Goal: Information Seeking & Learning: Understand process/instructions

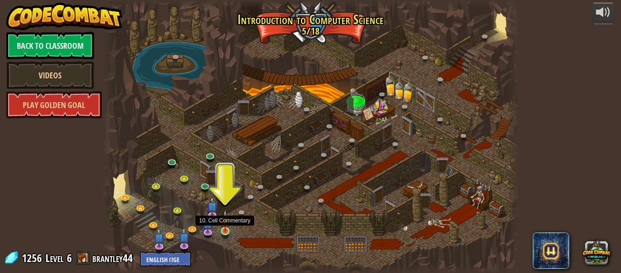
click at [225, 219] on img at bounding box center [226, 220] width 10 height 22
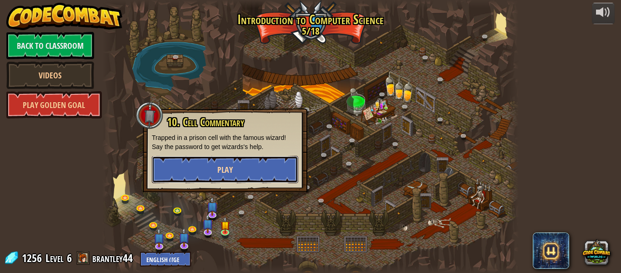
click at [228, 177] on button "Play" at bounding box center [225, 169] width 146 height 27
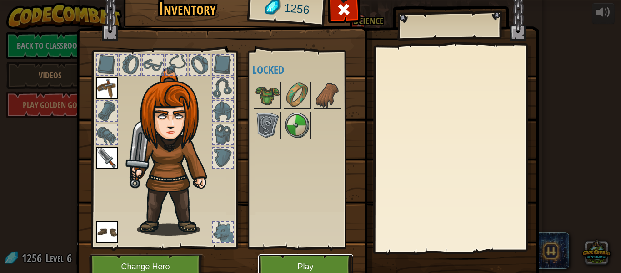
click at [332, 260] on button "Play" at bounding box center [305, 266] width 95 height 25
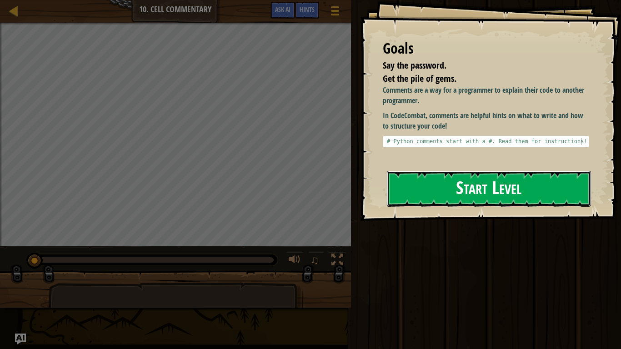
click at [492, 195] on button "Start Level" at bounding box center [489, 189] width 204 height 36
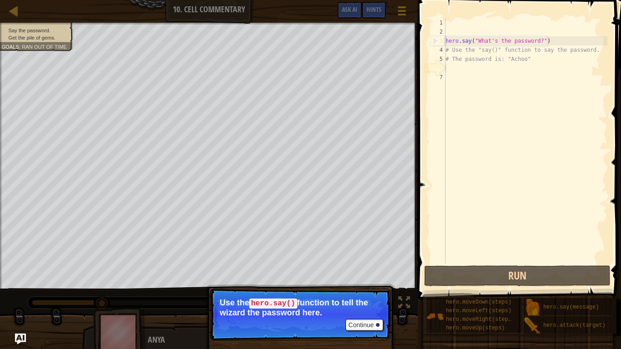
click at [449, 69] on div "hero . say ( "What's the password?" ) # Use the "say()" function to say the pas…" at bounding box center [526, 150] width 164 height 264
click at [455, 79] on div "hero . say ( "What's the password?" ) # Use the "say()" function to say the pas…" at bounding box center [526, 150] width 164 height 264
click at [451, 67] on div "hero . say ( "What's the password?" ) # Use the "say()" function to say the pas…" at bounding box center [526, 150] width 164 height 264
click at [378, 272] on div at bounding box center [378, 325] width 4 height 4
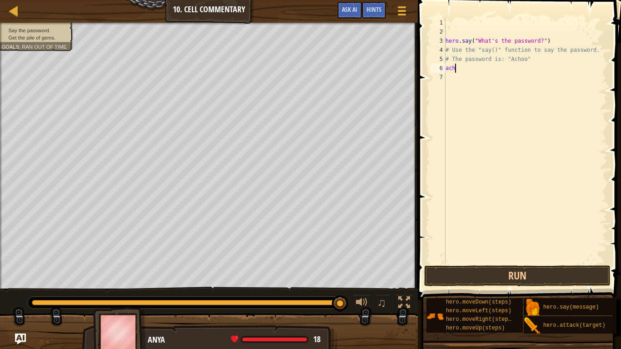
scroll to position [4, 1]
click at [538, 271] on button "Run" at bounding box center [517, 276] width 187 height 21
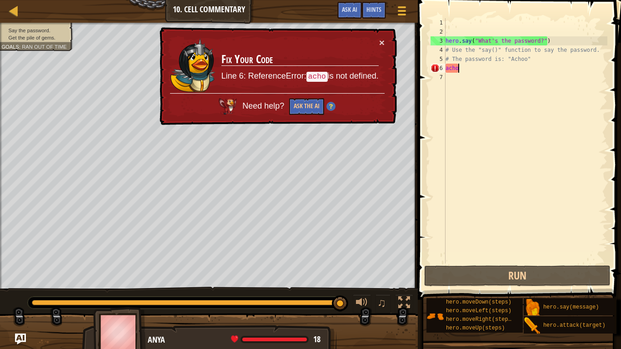
scroll to position [4, 2]
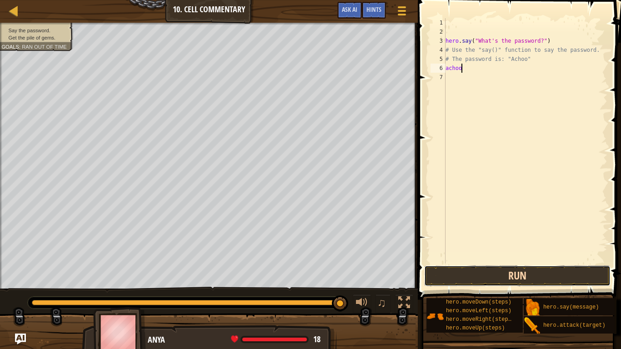
click at [575, 272] on button "Run" at bounding box center [517, 276] width 187 height 21
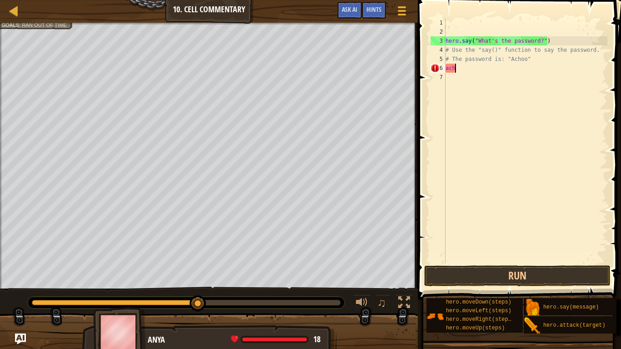
scroll to position [4, 0]
type textarea "a"
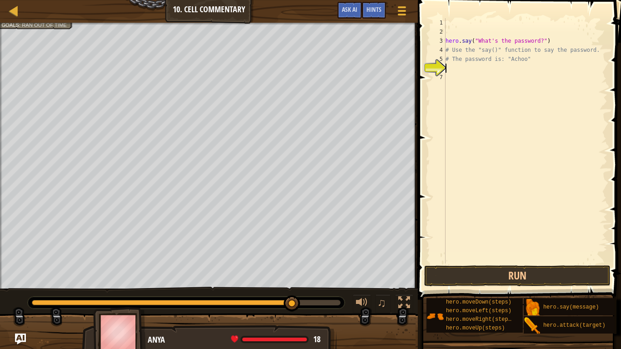
click at [448, 76] on div "hero . say ( "What's the password?" ) # Use the "say()" function to say the pas…" at bounding box center [526, 150] width 164 height 264
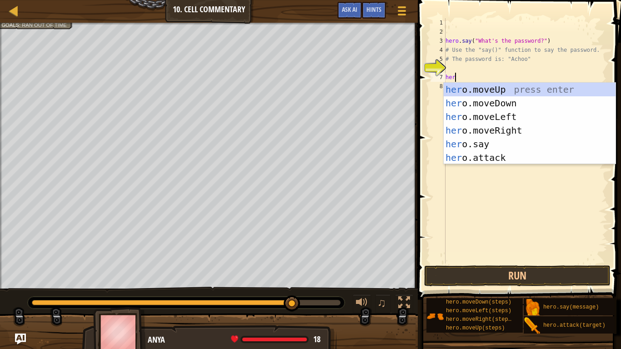
type textarea "hero"
click at [519, 89] on div "hero .moveUp press enter hero .moveDown press enter hero .moveLeft press enter …" at bounding box center [530, 137] width 172 height 109
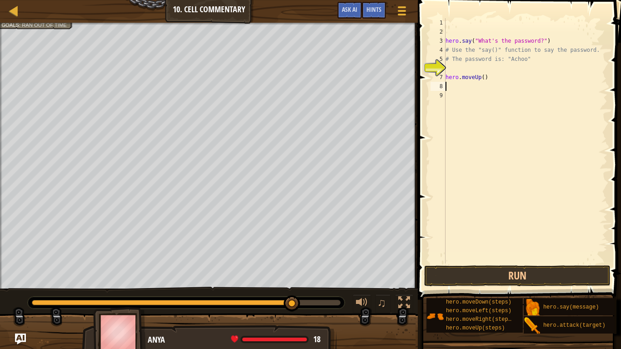
scroll to position [4, 0]
click at [540, 272] on button "Run" at bounding box center [517, 276] width 187 height 21
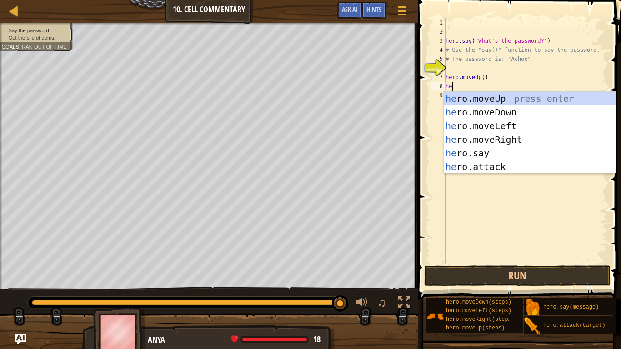
type textarea "her"
click at [571, 99] on div "her o.moveUp press enter her o.moveDown press enter her o.moveLeft press enter …" at bounding box center [530, 146] width 172 height 109
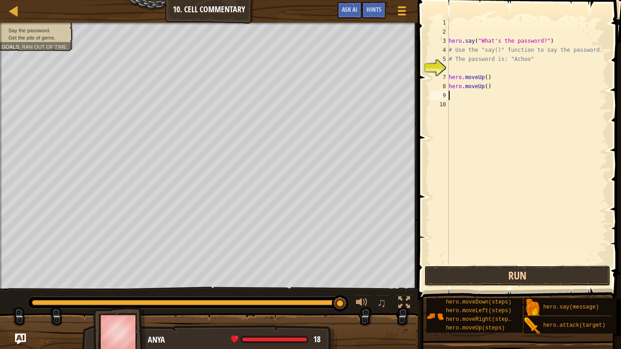
click at [550, 267] on button "Run" at bounding box center [517, 276] width 187 height 21
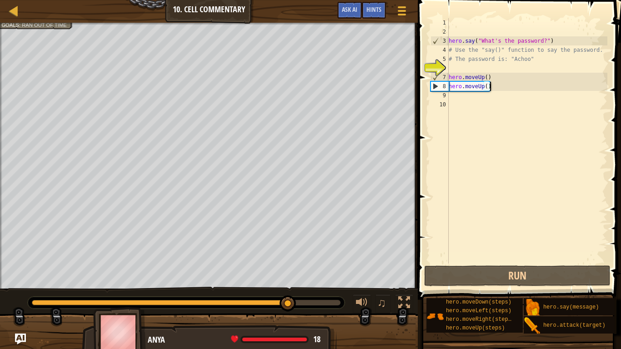
click at [532, 86] on div "hero . say ( "What's the password?" ) # Use the "say()" function to say the pas…" at bounding box center [527, 150] width 161 height 264
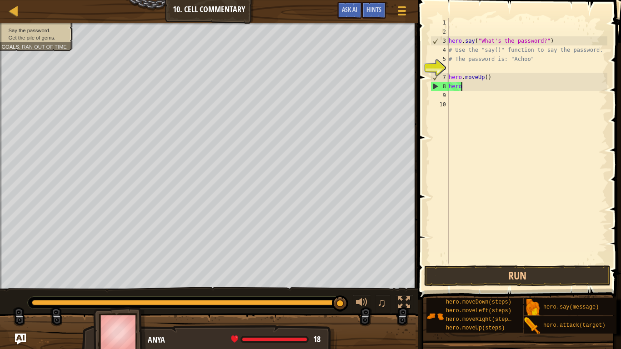
type textarea "h"
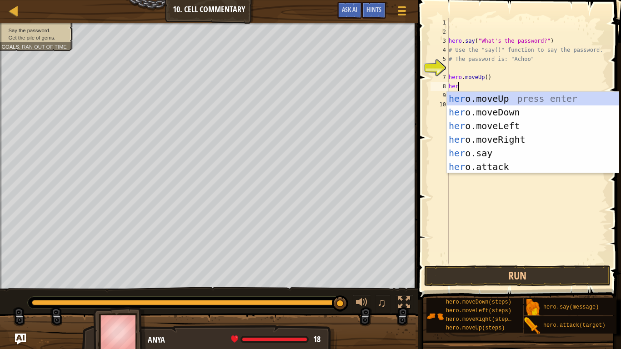
scroll to position [4, 1]
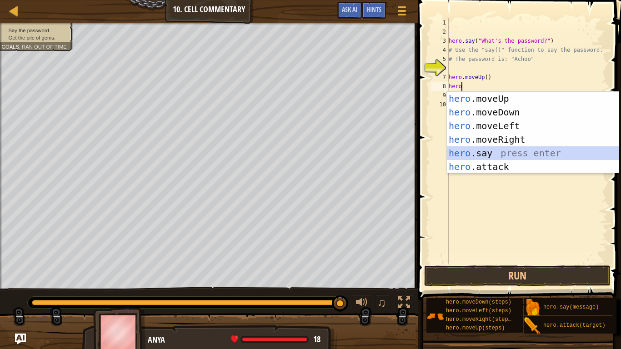
click at [530, 153] on div "hero .moveUp press enter hero .moveDown press enter hero .moveLeft press enter …" at bounding box center [533, 146] width 172 height 109
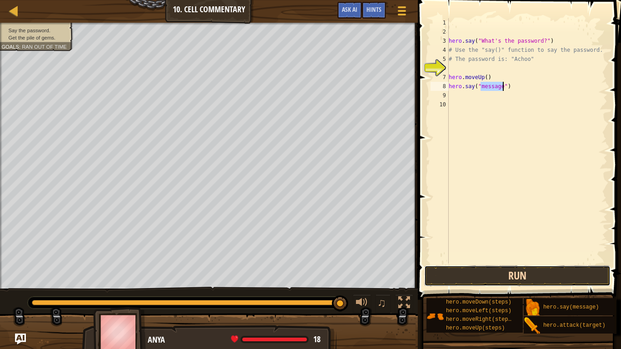
click at [570, 272] on button "Run" at bounding box center [517, 276] width 187 height 21
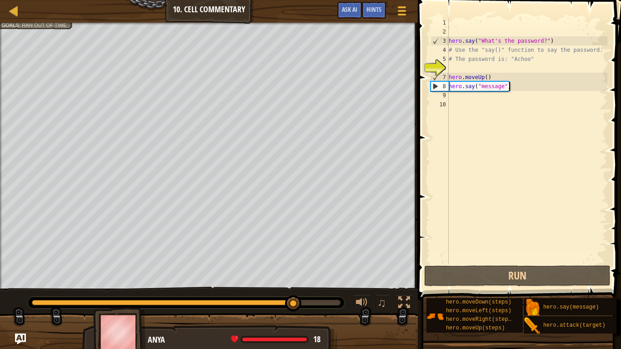
click at [523, 89] on div "hero . say ( "What's the password?" ) # Use the "say()" function to say the pas…" at bounding box center [527, 150] width 161 height 264
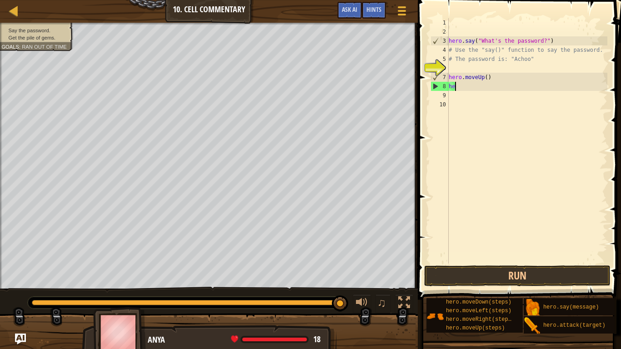
scroll to position [4, 0]
type textarea "h"
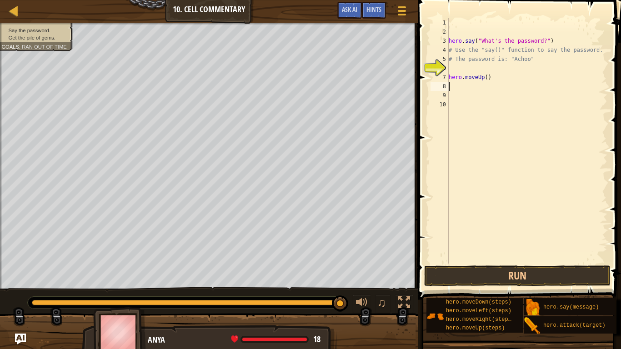
click at [552, 83] on div "hero . say ( "What's the password?" ) # Use the "say()" function to say the pas…" at bounding box center [527, 150] width 161 height 264
click at [510, 71] on div "hero . say ( "What's the password?" ) # Use the "say()" function to say the pas…" at bounding box center [527, 150] width 161 height 264
click at [513, 74] on div "hero . say ( "What's the password?" ) # Use the "say()" function to say the pas…" at bounding box center [527, 150] width 161 height 264
type textarea "h"
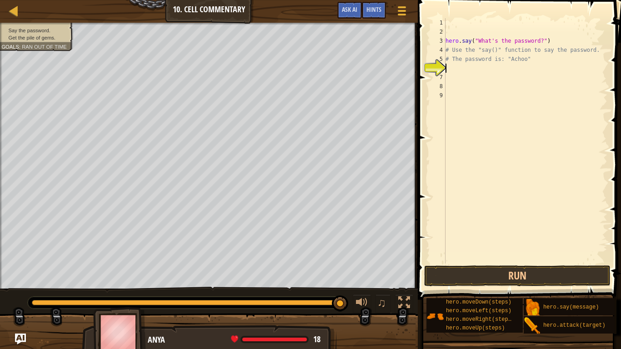
click at [459, 59] on div "hero . say ( "What's the password?" ) # Use the "say()" function to say the pas…" at bounding box center [526, 150] width 164 height 264
type textarea "# The password is: "Achoo""
click at [528, 64] on div "hero . say ( "What's the password?" ) # Use the "say()" function to say the pas…" at bounding box center [526, 150] width 164 height 264
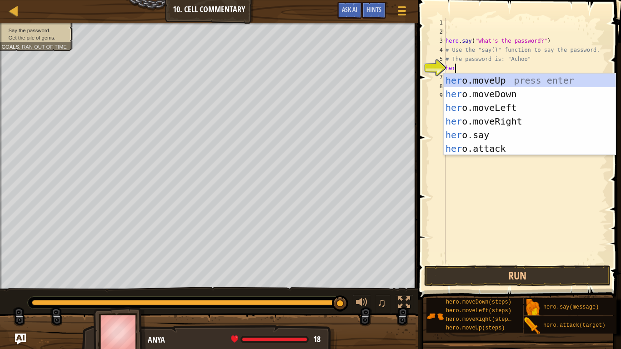
scroll to position [4, 1]
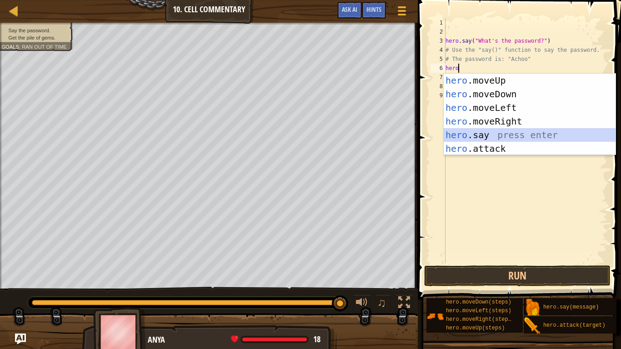
click at [503, 135] on div "hero .moveUp press enter hero .moveDown press enter hero .moveLeft press enter …" at bounding box center [530, 128] width 172 height 109
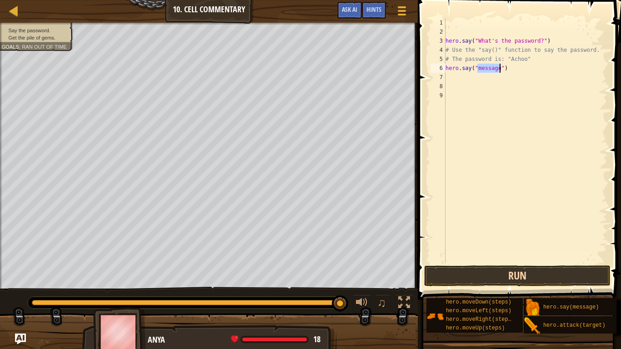
type textarea "hero.say("message")"
click at [574, 272] on button "Run" at bounding box center [517, 276] width 187 height 21
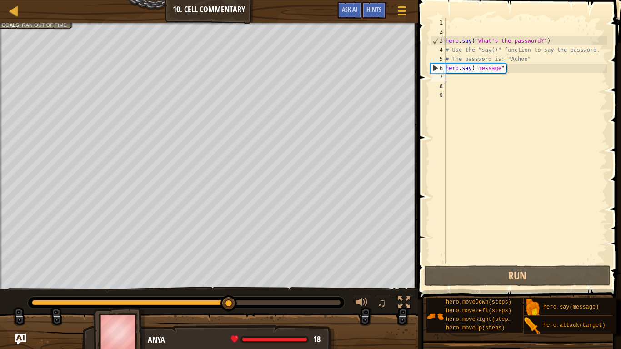
click at [523, 75] on div "hero . say ( "What's the password?" ) # Use the "say()" function to say the pas…" at bounding box center [526, 150] width 164 height 264
click at [511, 66] on div "hero . say ( "What's the password?" ) # Use the "say()" function to say the pas…" at bounding box center [526, 150] width 164 height 264
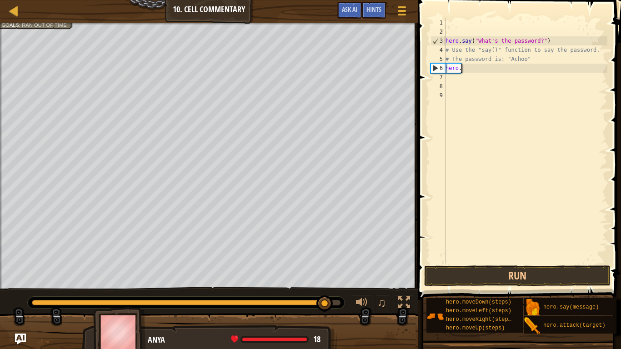
type textarea "h"
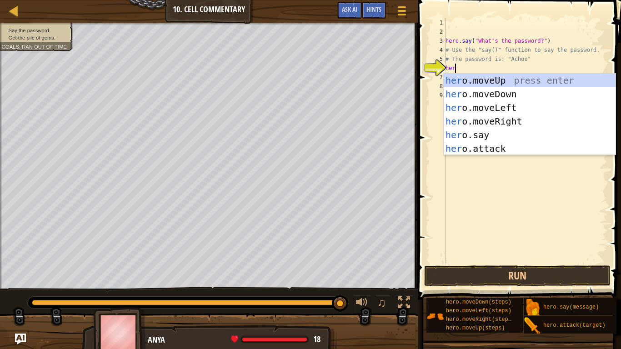
type textarea "hero"
click at [553, 76] on div "hero .moveUp press enter hero .moveDown press enter hero .moveLeft press enter …" at bounding box center [530, 128] width 172 height 109
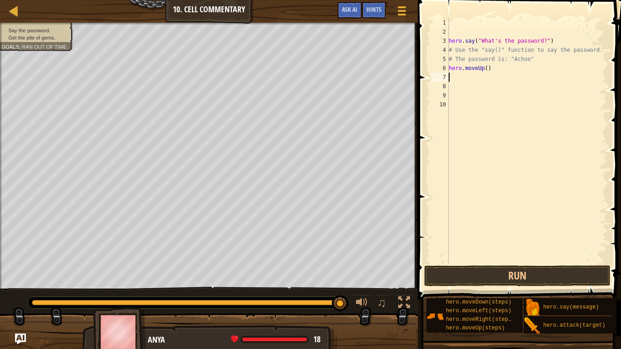
scroll to position [4, 0]
click at [567, 272] on button "Run" at bounding box center [517, 276] width 187 height 21
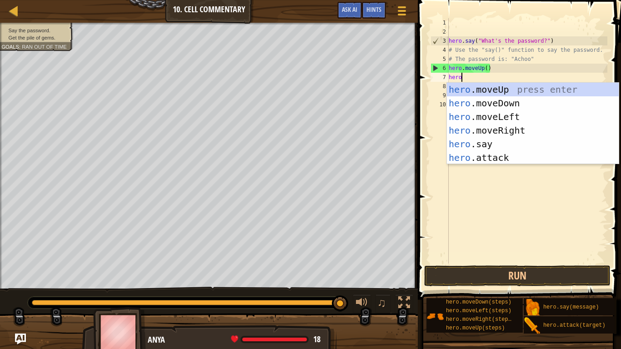
scroll to position [4, 1]
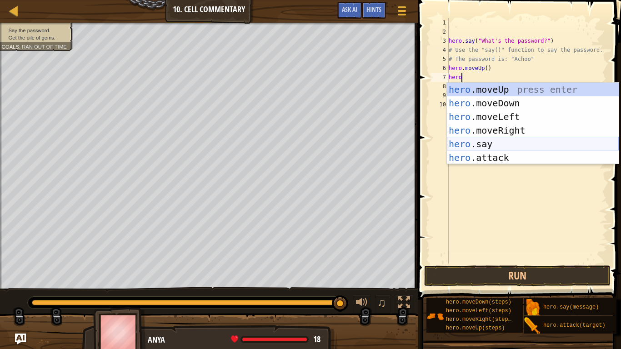
click at [540, 140] on div "hero .moveUp press enter hero .moveDown press enter hero .moveLeft press enter …" at bounding box center [533, 137] width 172 height 109
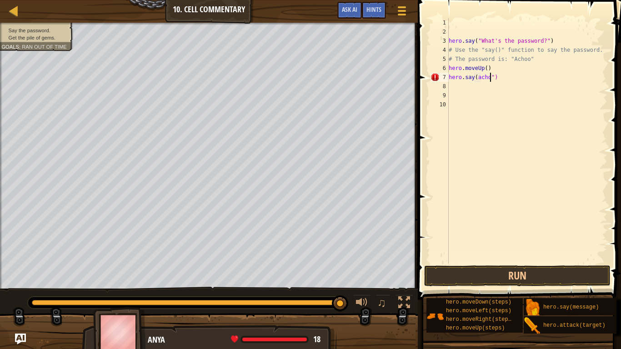
scroll to position [4, 7]
click at [505, 270] on button "Run" at bounding box center [517, 276] width 187 height 21
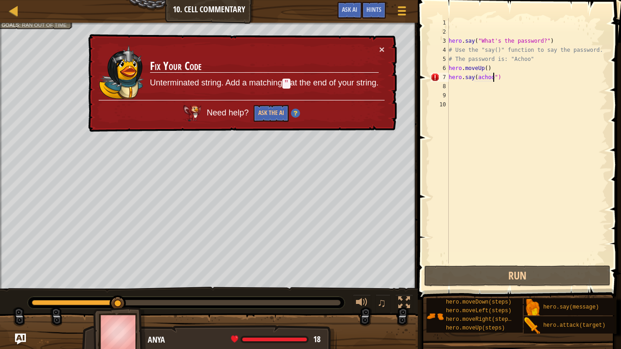
click at [619, 165] on span at bounding box center [520, 137] width 211 height 327
click at [570, 264] on span at bounding box center [520, 137] width 211 height 327
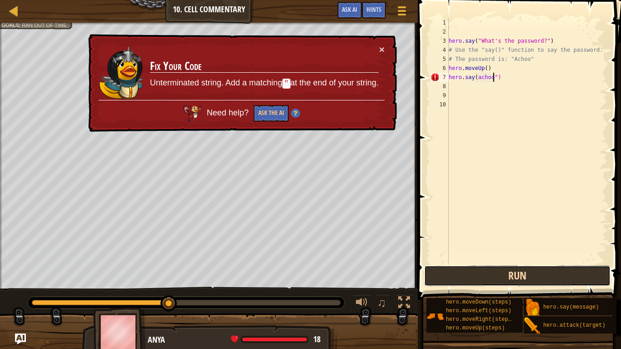
click at [578, 271] on button "Run" at bounding box center [517, 276] width 187 height 21
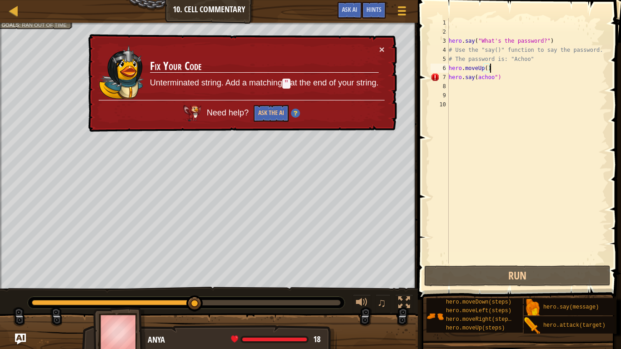
click at [492, 67] on div "hero . say ( "What's the password?" ) # Use the "say()" function to say the pas…" at bounding box center [527, 150] width 161 height 264
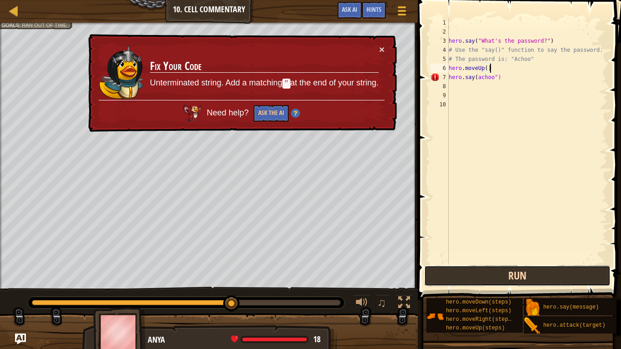
click at [553, 268] on button "Run" at bounding box center [517, 276] width 187 height 21
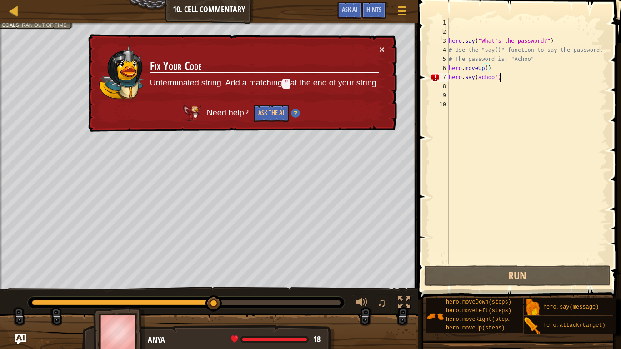
click at [520, 77] on div "hero . say ( "What's the password?" ) # Use the "say()" function to say the pas…" at bounding box center [527, 150] width 161 height 264
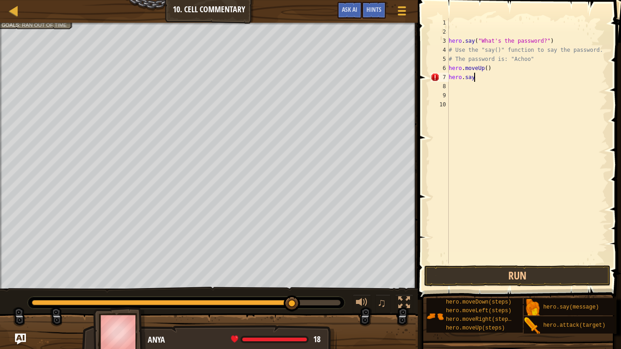
scroll to position [4, 1]
type textarea "h"
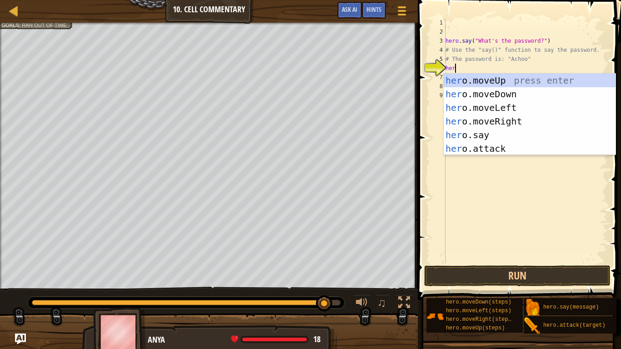
type textarea "hero"
click at [534, 82] on div "hero .moveUp press enter hero .moveDown press enter hero .moveLeft press enter …" at bounding box center [530, 128] width 172 height 109
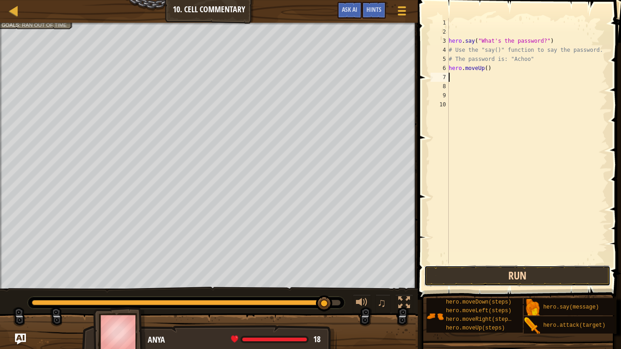
click at [528, 272] on button "Run" at bounding box center [517, 276] width 187 height 21
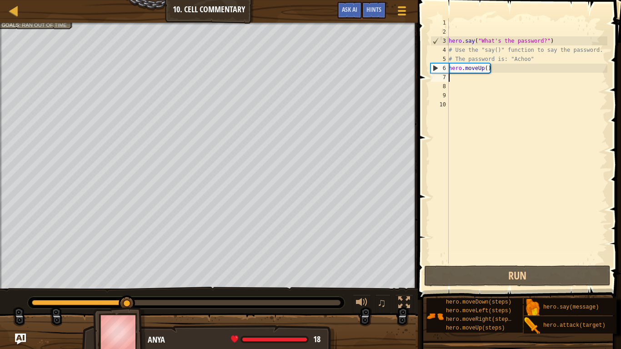
click at [487, 69] on div "hero . say ( "What's the password?" ) # Use the "say()" function to say the pas…" at bounding box center [527, 150] width 161 height 264
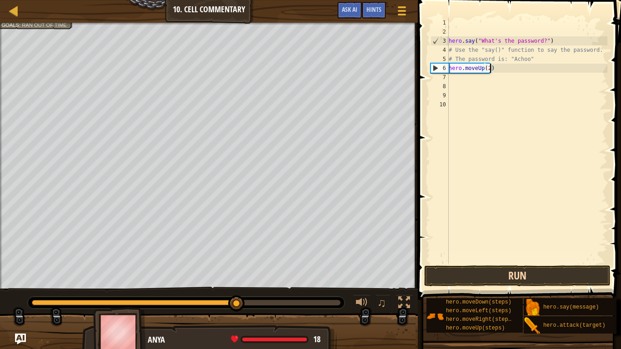
type textarea "hero.moveUp(2)"
click at [570, 272] on button "Run" at bounding box center [517, 276] width 187 height 21
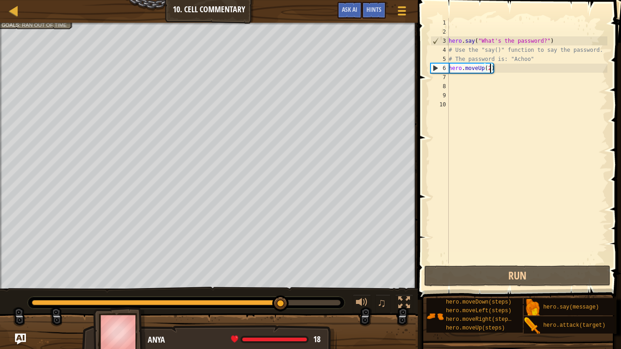
click at [451, 79] on div "hero . say ( "What's the password?" ) # Use the "say()" function to say the pas…" at bounding box center [527, 150] width 161 height 264
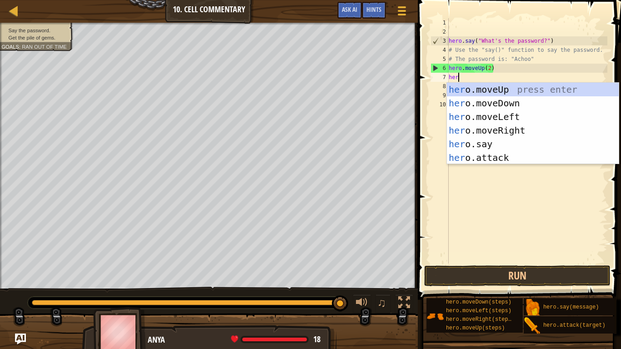
scroll to position [4, 1]
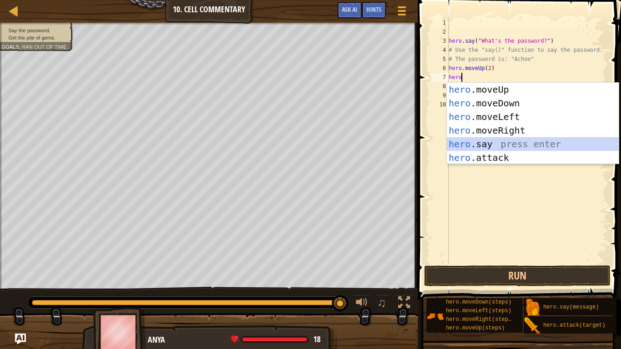
click at [530, 146] on div "hero .moveUp press enter hero .moveDown press enter hero .moveLeft press enter …" at bounding box center [533, 137] width 172 height 109
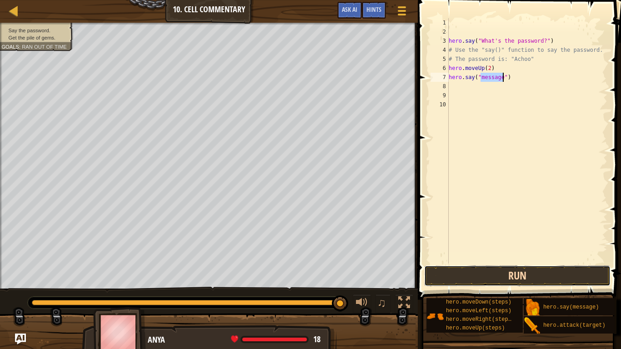
click at [561, 272] on button "Run" at bounding box center [517, 276] width 187 height 21
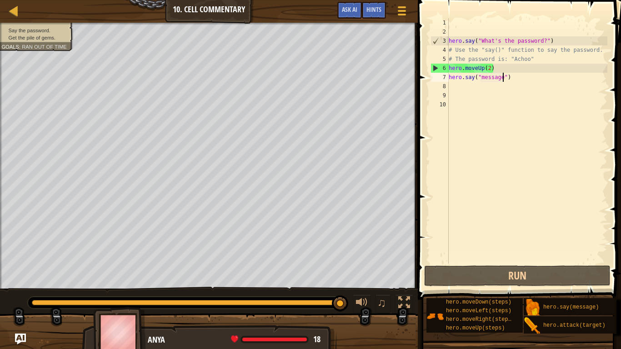
click at [521, 79] on div "hero . say ( "What's the password?" ) # Use the "say()" function to say the pas…" at bounding box center [527, 150] width 161 height 264
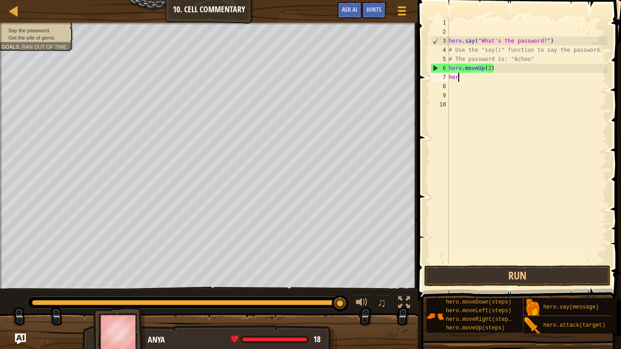
scroll to position [4, 0]
type textarea "h"
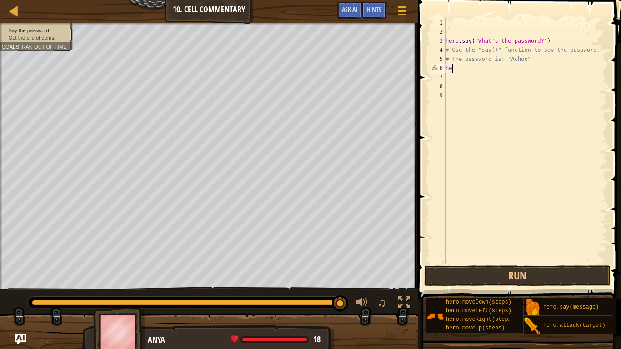
type textarea "h"
type textarea "# The password is: "Ach"
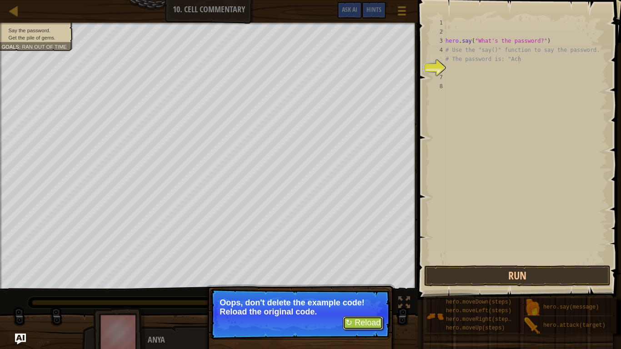
click at [373, 272] on button "↻ Reload" at bounding box center [363, 324] width 40 height 14
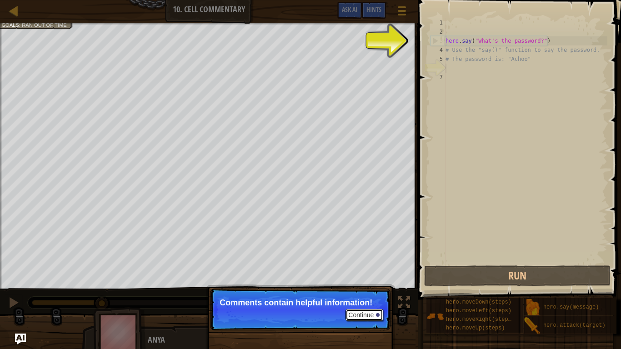
click at [357, 272] on button "Continue" at bounding box center [365, 315] width 38 height 12
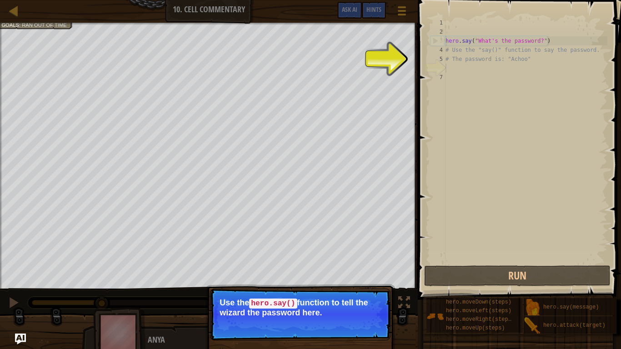
click at [357, 272] on p "Use the hero.say() function to tell the wizard the password here." at bounding box center [301, 307] width 162 height 19
click at [469, 71] on div "hero . say ( "What's the password?" ) # Use the "say()" function to say the pas…" at bounding box center [526, 150] width 164 height 264
click at [449, 71] on div "hero . say ( "What's the password?" ) # Use the "say()" function to say the pas…" at bounding box center [526, 150] width 164 height 264
click at [449, 69] on div "hero . say ( "What's the password?" ) # Use the "say()" function to say the pas…" at bounding box center [526, 150] width 164 height 264
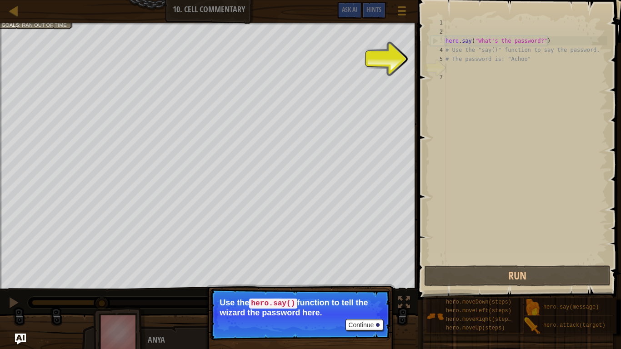
click at [449, 69] on div "hero . say ( "What's the password?" ) # Use the "say()" function to say the pas…" at bounding box center [526, 150] width 164 height 264
click at [449, 76] on div "hero . say ( "What's the password?" ) # Use the "say()" function to say the pas…" at bounding box center [526, 150] width 164 height 264
click at [449, 69] on div "hero . say ( "What's the password?" ) # Use the "say()" function to say the pas…" at bounding box center [526, 150] width 164 height 264
click at [375, 272] on button "Continue" at bounding box center [365, 325] width 38 height 12
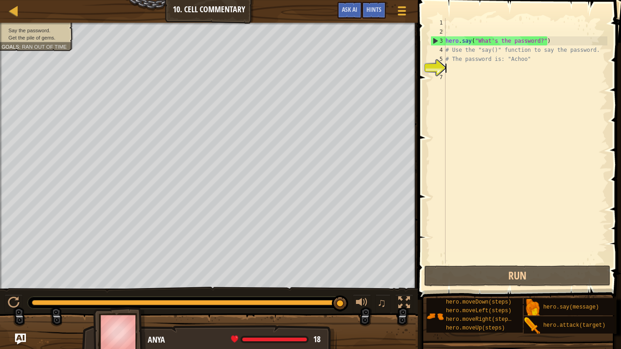
click at [453, 70] on div "hero . say ( "What's the password?" ) # Use the "say()" function to say the pas…" at bounding box center [526, 150] width 164 height 264
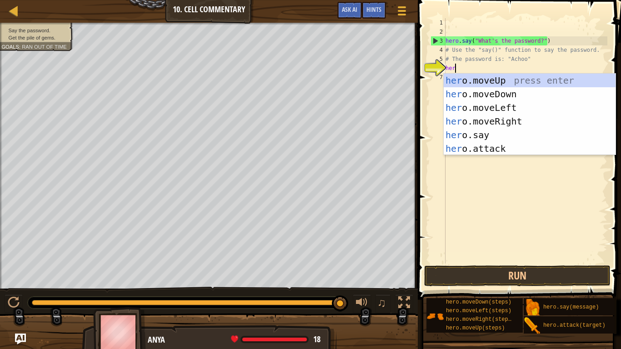
type textarea "hero"
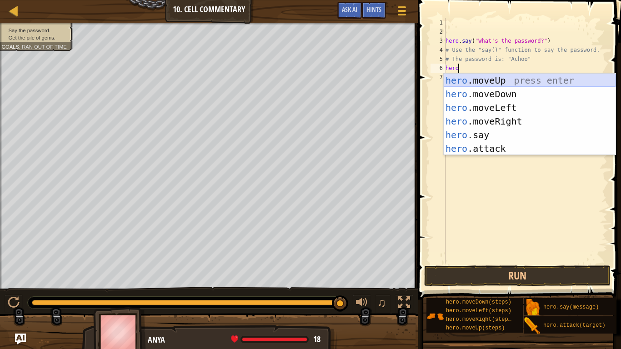
click at [537, 81] on div "hero .moveUp press enter hero .moveDown press enter hero .moveLeft press enter …" at bounding box center [530, 128] width 172 height 109
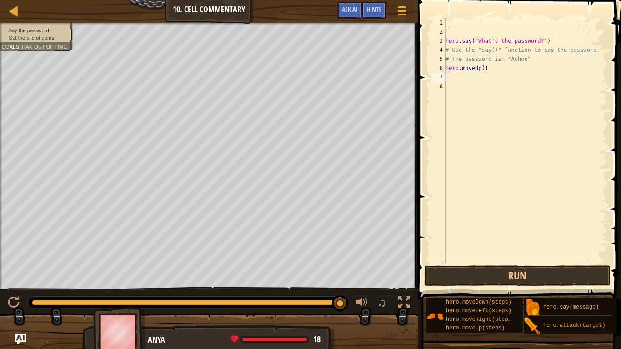
scroll to position [4, 0]
click at [528, 272] on button "Run" at bounding box center [517, 276] width 187 height 21
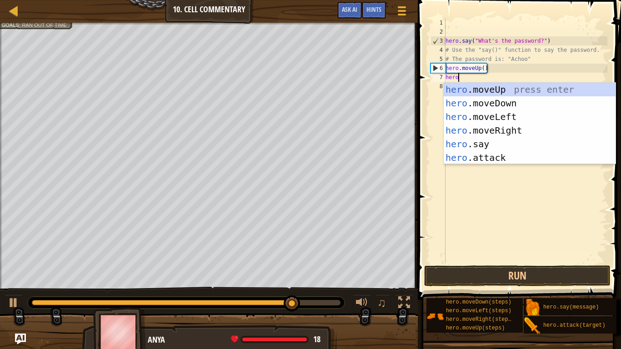
scroll to position [4, 1]
click at [534, 147] on div "hero .moveUp press enter hero .moveDown press enter hero .moveLeft press enter …" at bounding box center [530, 137] width 172 height 109
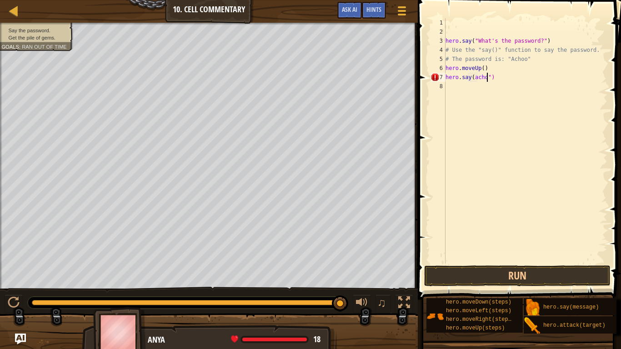
scroll to position [4, 7]
click at [540, 272] on button "Run" at bounding box center [517, 276] width 187 height 21
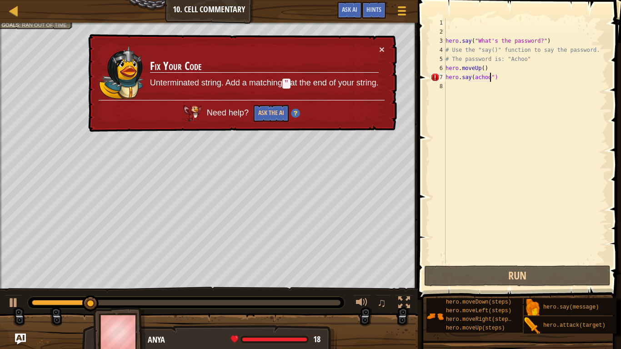
click at [510, 68] on div "hero . say ( "What's the password?" ) # Use the "say()" function to say the pas…" at bounding box center [526, 150] width 164 height 264
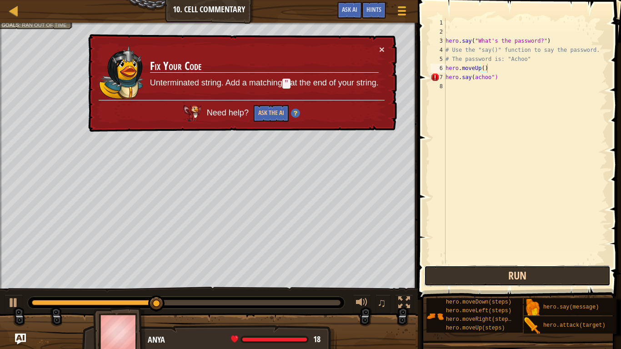
click at [526, 272] on button "Run" at bounding box center [517, 276] width 187 height 21
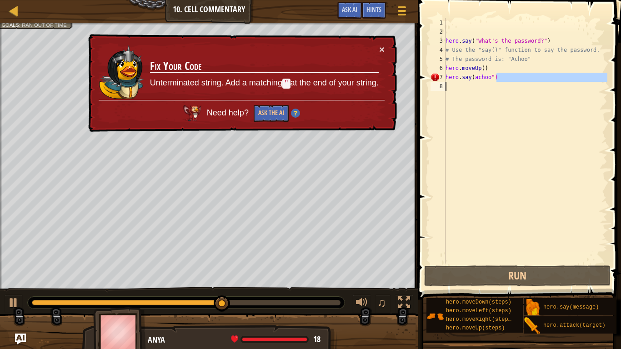
drag, startPoint x: 506, startPoint y: 75, endPoint x: 446, endPoint y: 82, distance: 60.4
click at [446, 82] on div "hero . say ( "What's the password?" ) # Use the "say()" function to say the pas…" at bounding box center [526, 150] width 164 height 264
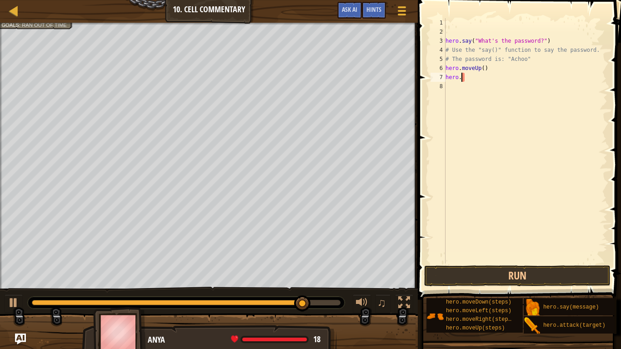
scroll to position [4, 0]
type textarea "h"
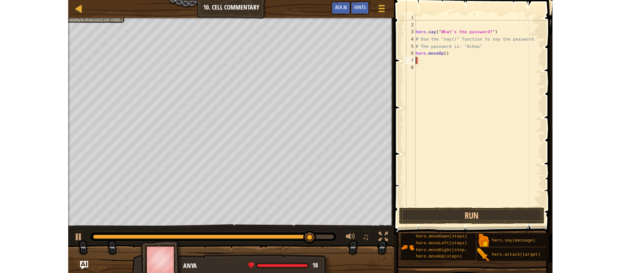
scroll to position [4, 0]
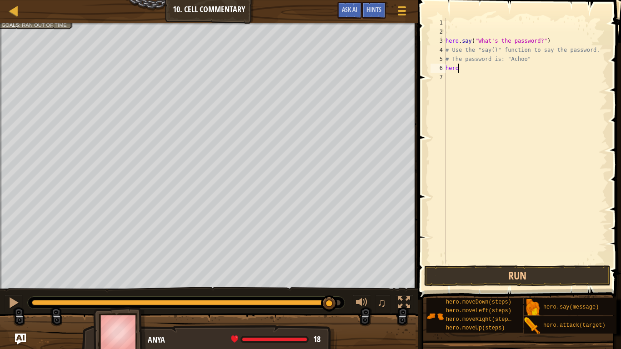
type textarea "h"
type textarea "# The password is: "Achoo""
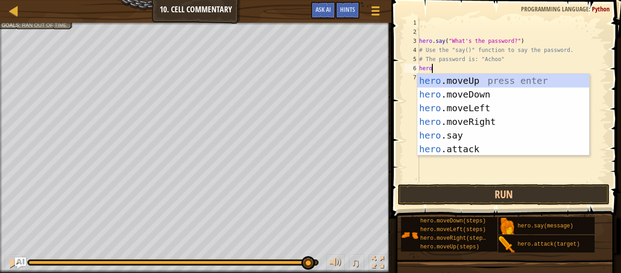
scroll to position [4, 1]
type textarea "h"
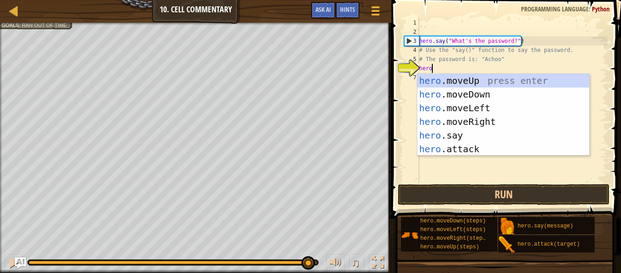
scroll to position [4, 1]
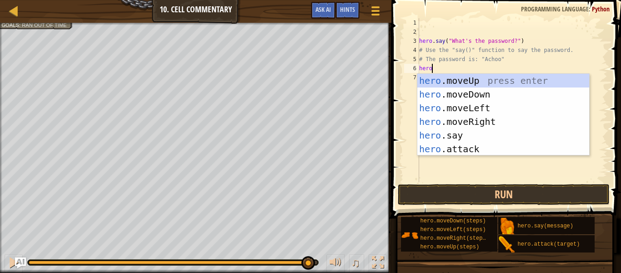
type textarea "hero"
click at [546, 80] on div "hero .moveUp press enter hero .moveDown press enter hero .moveLeft press enter …" at bounding box center [504, 128] width 172 height 109
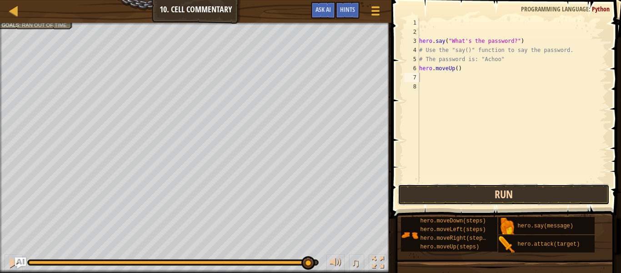
click at [541, 197] on button "Run" at bounding box center [504, 194] width 212 height 21
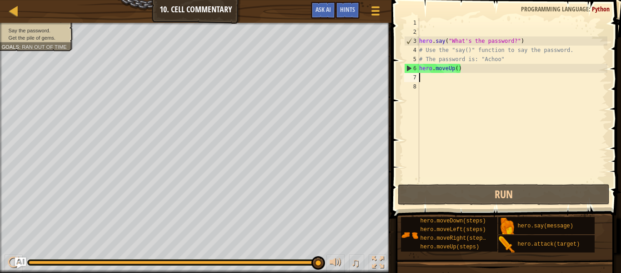
click at [461, 67] on div "hero . say ( "What's the password?" ) # Use the "say()" function to say the pas…" at bounding box center [513, 109] width 190 height 182
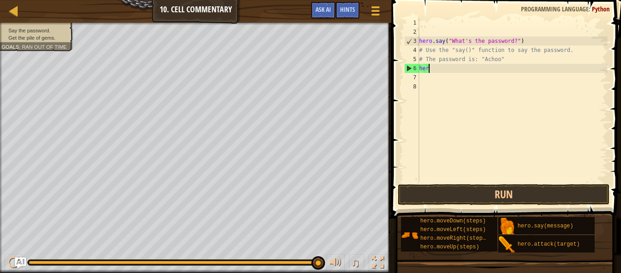
type textarea "h"
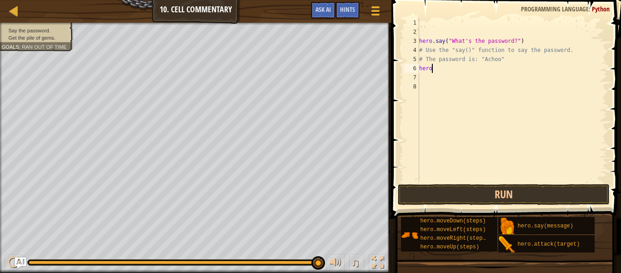
scroll to position [4, 0]
type textarea "h"
type textarea "hero"
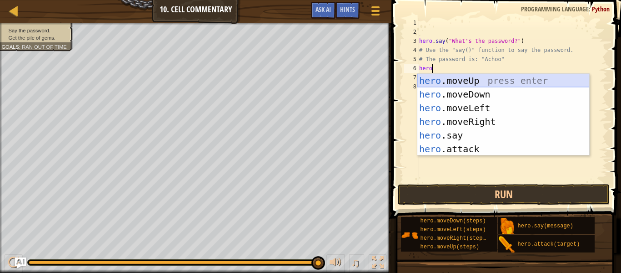
click at [465, 81] on div "hero .moveUp press enter hero .moveDown press enter hero .moveLeft press enter …" at bounding box center [504, 128] width 172 height 109
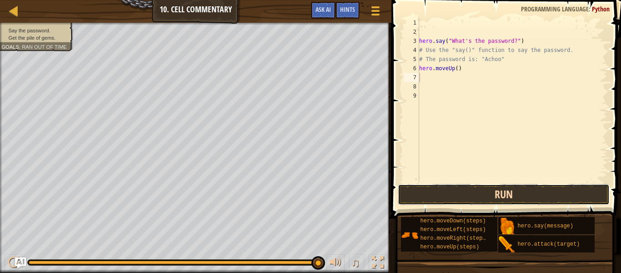
click at [494, 193] on button "Run" at bounding box center [504, 194] width 212 height 21
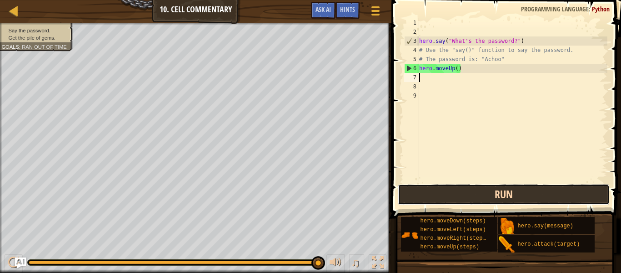
click at [423, 192] on button "Run" at bounding box center [504, 194] width 212 height 21
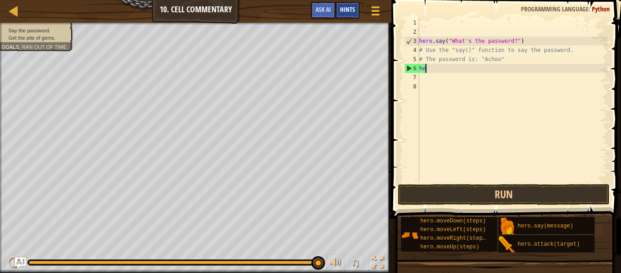
type textarea "h"
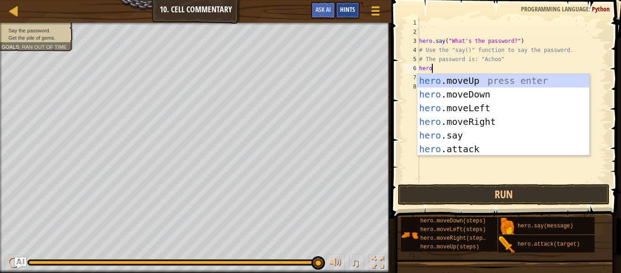
scroll to position [4, 1]
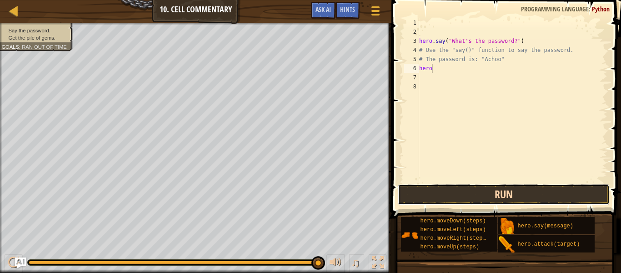
click at [485, 196] on button "Run" at bounding box center [504, 194] width 212 height 21
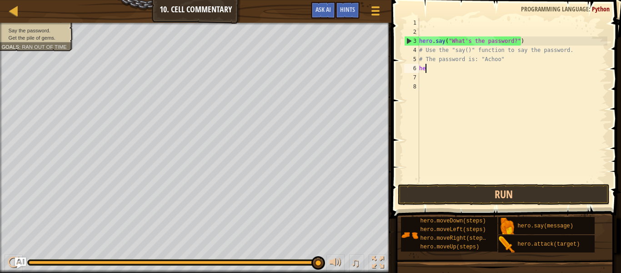
scroll to position [4, 0]
type textarea "h"
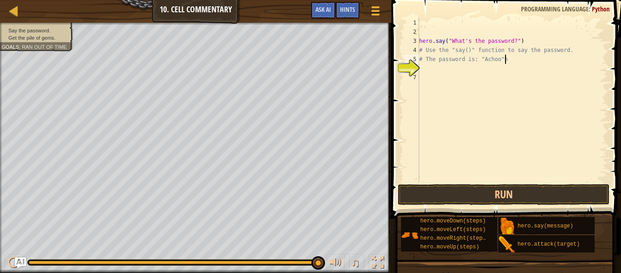
type textarea "# The password is: "Achoo""
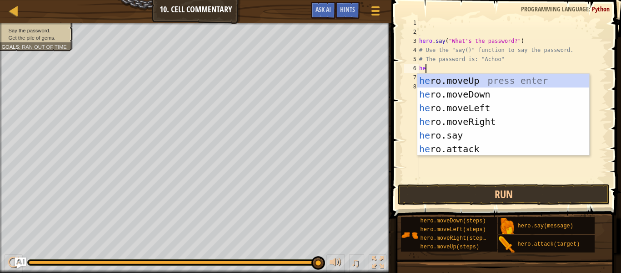
scroll to position [4, 0]
type textarea "h"
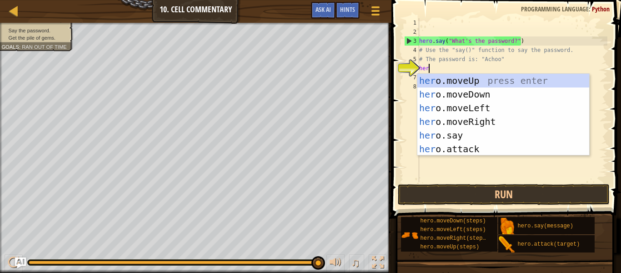
type textarea "hero"
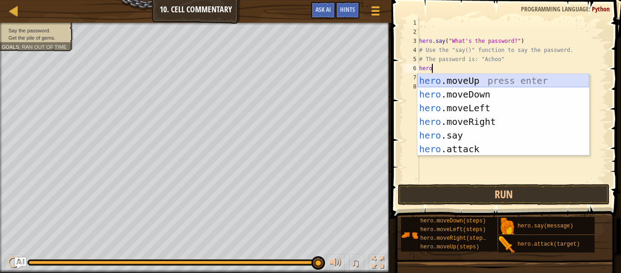
click at [458, 84] on div "hero .moveUp press enter hero .moveDown press enter hero .moveLeft press enter …" at bounding box center [504, 128] width 172 height 109
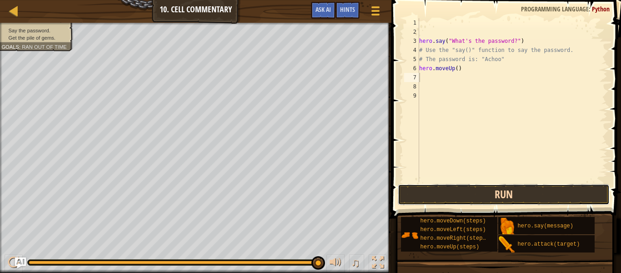
click at [502, 192] on button "Run" at bounding box center [504, 194] width 212 height 21
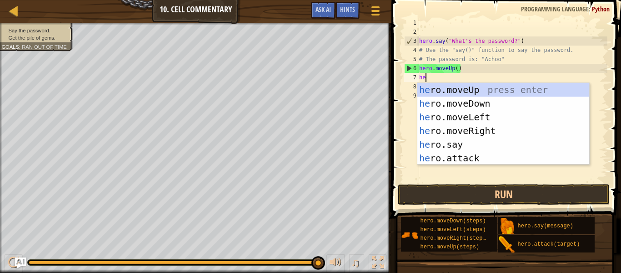
scroll to position [4, 0]
type textarea "h"
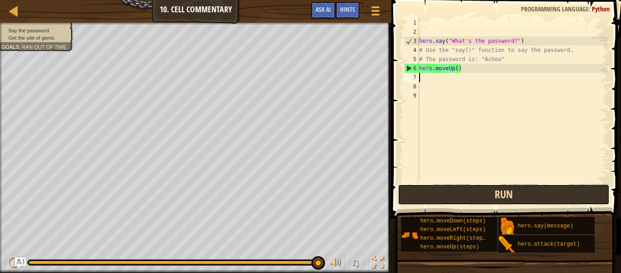
click at [474, 184] on button "Run" at bounding box center [504, 194] width 212 height 21
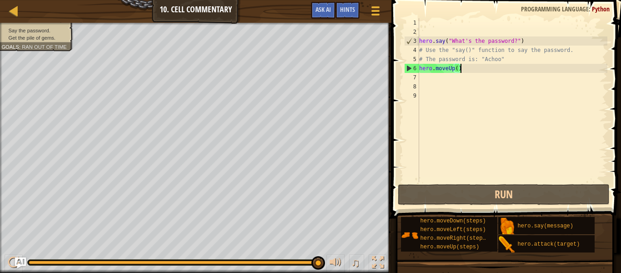
click at [466, 68] on div "hero . say ( "What's the password?" ) # Use the "say()" function to say the pas…" at bounding box center [513, 109] width 190 height 182
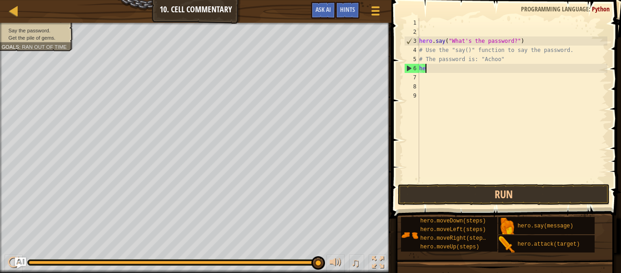
type textarea "h"
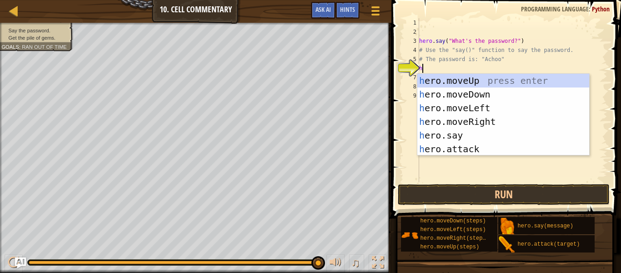
scroll to position [4, 0]
type textarea "h"
type textarea "hero"
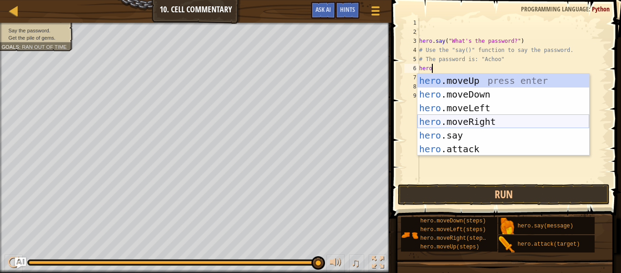
click at [505, 123] on div "hero .moveUp press enter hero .moveDown press enter hero .moveLeft press enter …" at bounding box center [504, 128] width 172 height 109
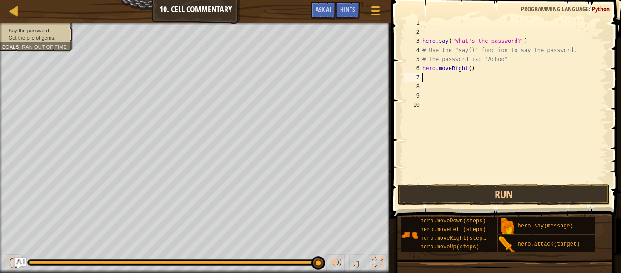
scroll to position [4, 0]
click at [472, 184] on button "Run" at bounding box center [504, 194] width 212 height 21
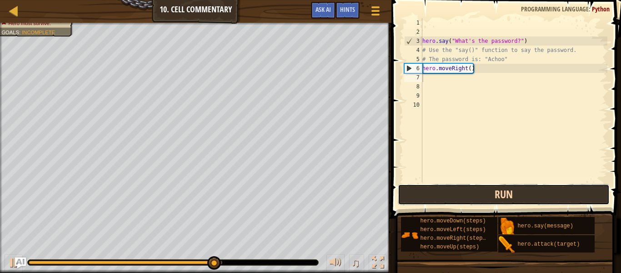
click at [520, 200] on button "Run" at bounding box center [504, 194] width 212 height 21
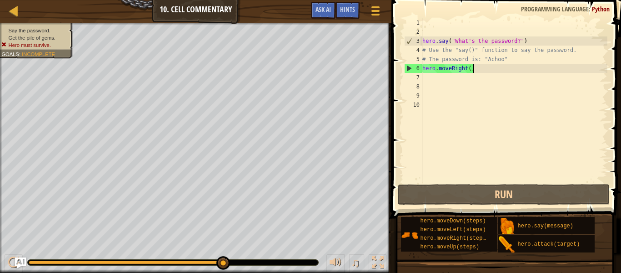
click at [505, 72] on div "hero . say ( "What's the password?" ) # Use the "say()" function to say the pas…" at bounding box center [514, 109] width 187 height 182
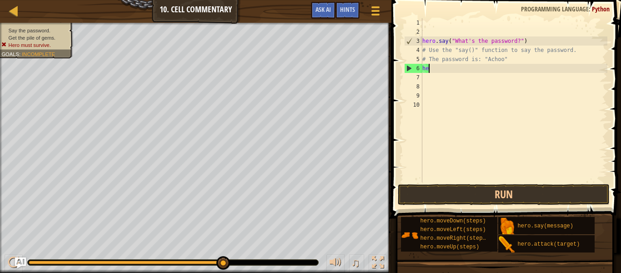
type textarea "h"
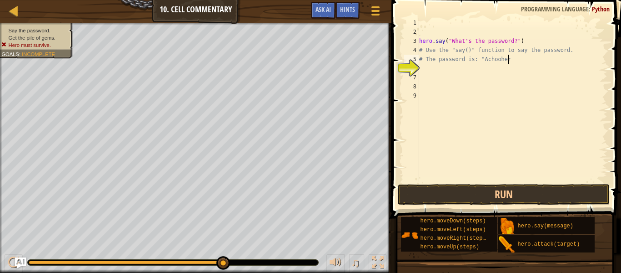
scroll to position [4, 13]
type textarea "# The password is: "Achoo"
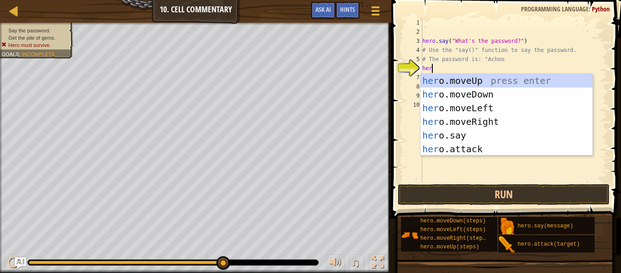
type textarea "hero"
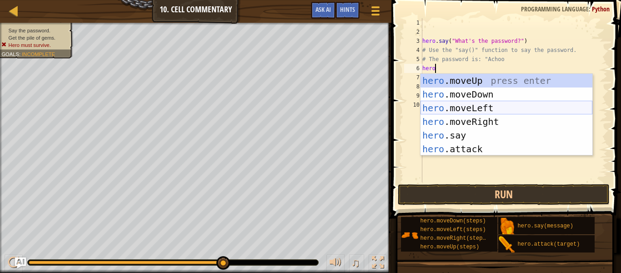
click at [497, 110] on div "hero .moveUp press enter hero .moveDown press enter hero .moveLeft press enter …" at bounding box center [507, 128] width 172 height 109
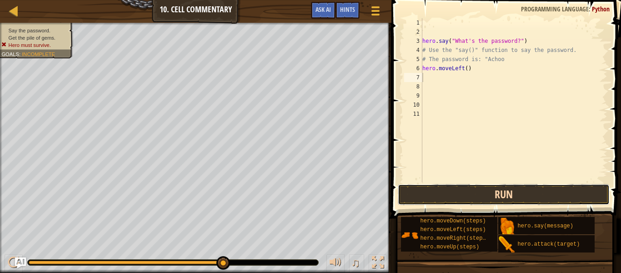
click at [525, 192] on button "Run" at bounding box center [504, 194] width 212 height 21
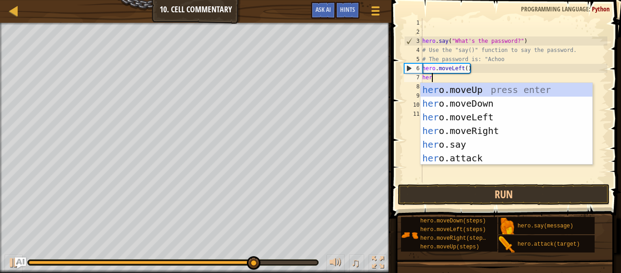
type textarea "hero"
click at [474, 92] on div "hero .moveUp press enter hero .moveDown press enter hero .moveLeft press enter …" at bounding box center [507, 137] width 172 height 109
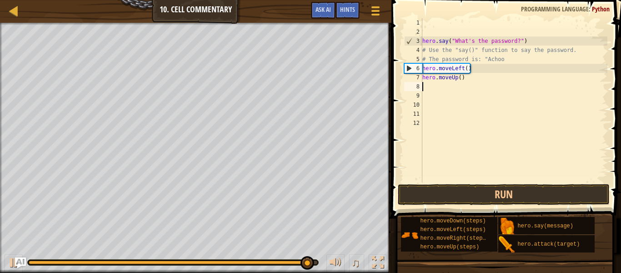
scroll to position [4, 0]
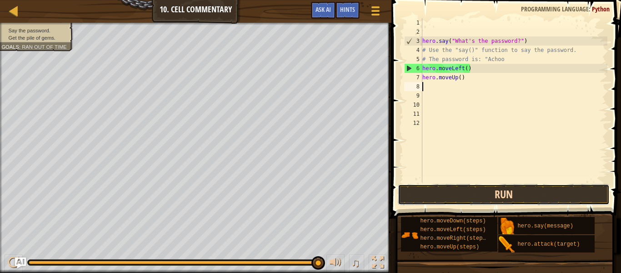
click at [530, 190] on button "Run" at bounding box center [504, 194] width 212 height 21
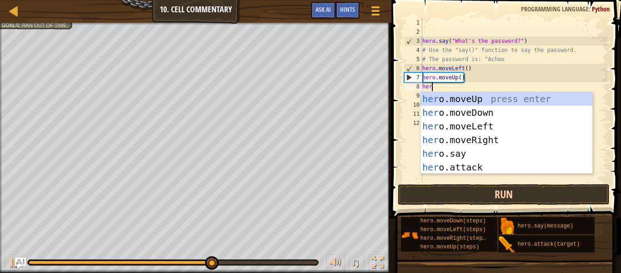
type textarea "hero"
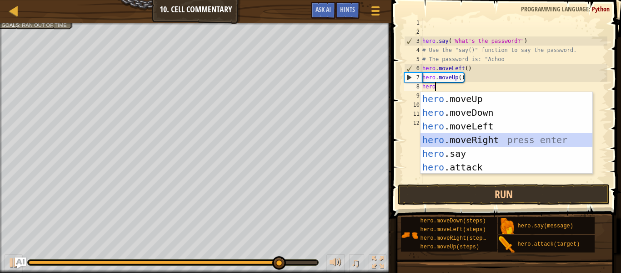
click at [498, 136] on div "hero .moveUp press enter hero .moveDown press enter hero .moveLeft press enter …" at bounding box center [507, 146] width 172 height 109
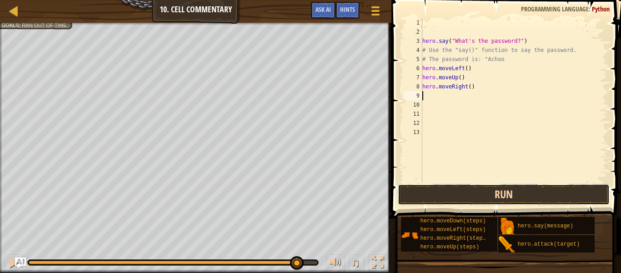
click at [515, 200] on button "Run" at bounding box center [504, 194] width 212 height 21
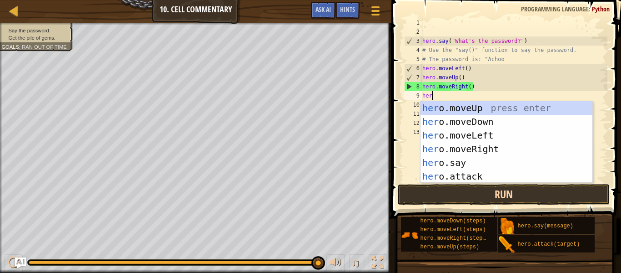
scroll to position [4, 1]
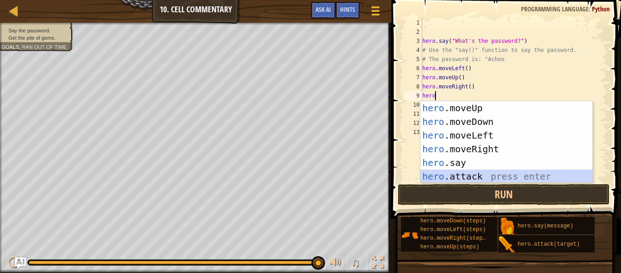
click at [469, 177] on div "hero .moveUp press enter hero .moveDown press enter hero .moveLeft press enter …" at bounding box center [507, 155] width 172 height 109
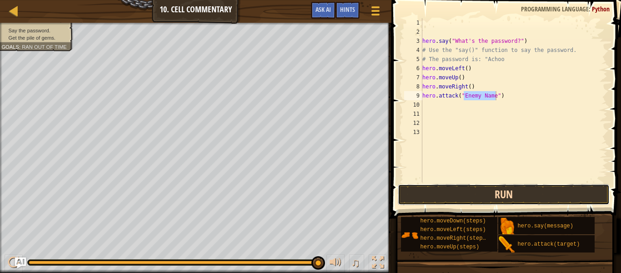
click at [540, 187] on button "Run" at bounding box center [504, 194] width 212 height 21
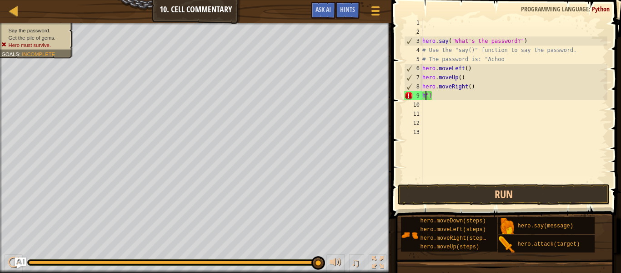
type textarea "")"
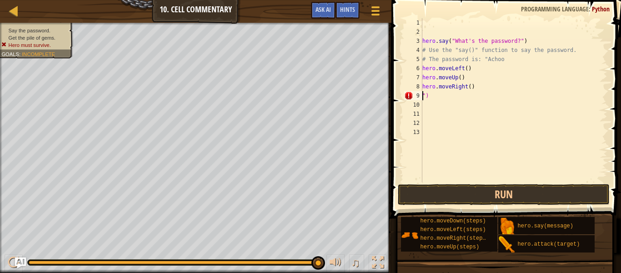
click at [500, 113] on div "hero . say ( "What's the password?" ) # Use the "say()" function to say the pas…" at bounding box center [514, 109] width 187 height 182
click at [490, 106] on div "hero . say ( "What's the password?" ) # Use the "say()" function to say the pas…" at bounding box center [514, 109] width 187 height 182
click at [479, 100] on div "hero . say ( "What's the password?" ) # Use the "say()" function to say the pas…" at bounding box center [514, 109] width 187 height 182
type textarea """
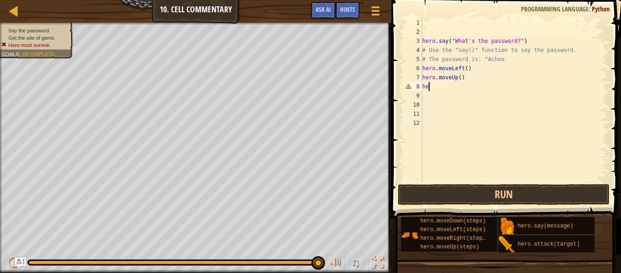
type textarea "h"
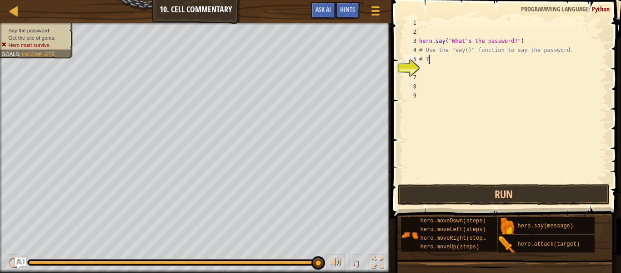
type textarea "#"
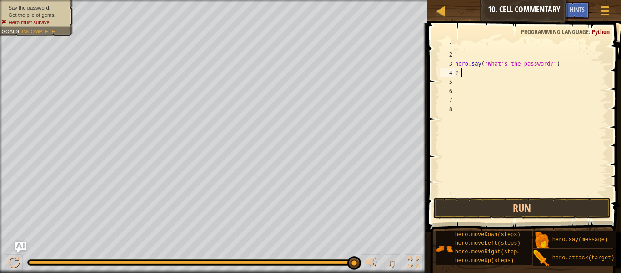
type textarea "#"
type textarea "h"
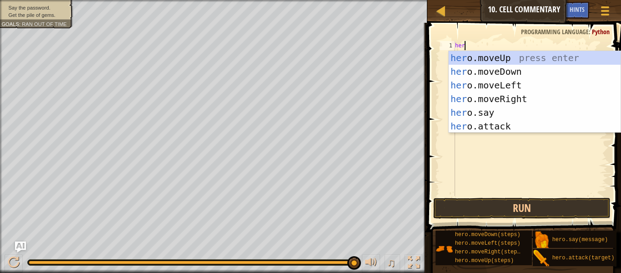
type textarea "hero"
click at [560, 53] on div "hero .moveUp press enter hero .moveDown press enter hero .moveLeft press enter …" at bounding box center [535, 105] width 172 height 109
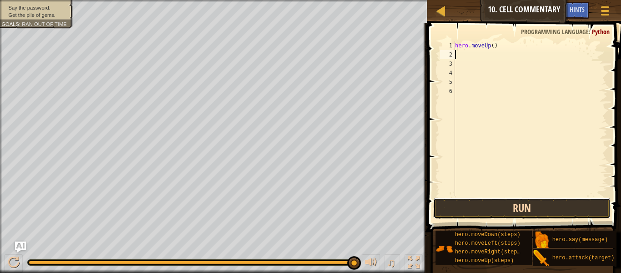
click at [524, 207] on button "Run" at bounding box center [522, 207] width 177 height 21
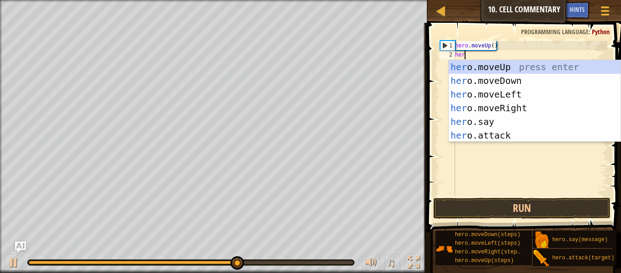
scroll to position [4, 1]
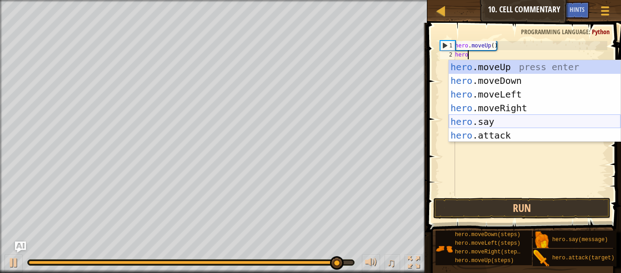
click at [491, 126] on div "hero .moveUp press enter hero .moveDown press enter hero .moveLeft press enter …" at bounding box center [535, 114] width 172 height 109
type textarea "hero.say("message")"
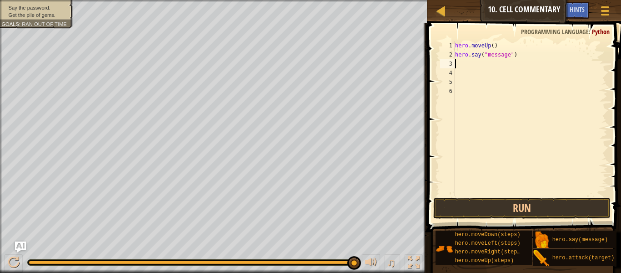
click at [534, 63] on div "hero . moveUp ( ) hero . say ( "message" )" at bounding box center [531, 127] width 154 height 173
click at [526, 55] on div "hero . moveUp ( ) hero . say ( "message" )" at bounding box center [531, 127] width 154 height 173
type textarea "h"
